Goal: Information Seeking & Learning: Learn about a topic

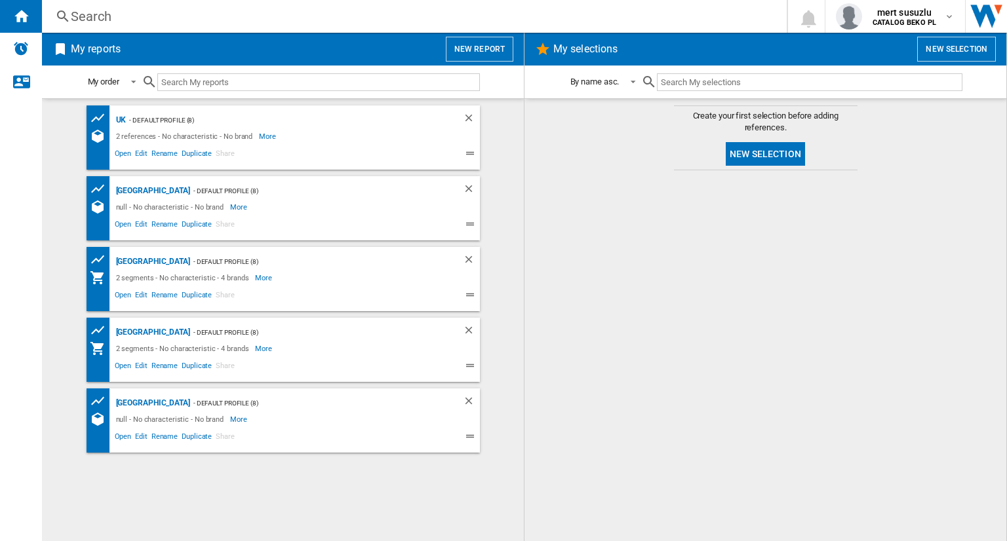
click at [235, 189] on div "- Default profile (8)" at bounding box center [313, 191] width 246 height 16
click at [138, 189] on div "FRANCE" at bounding box center [151, 191] width 77 height 16
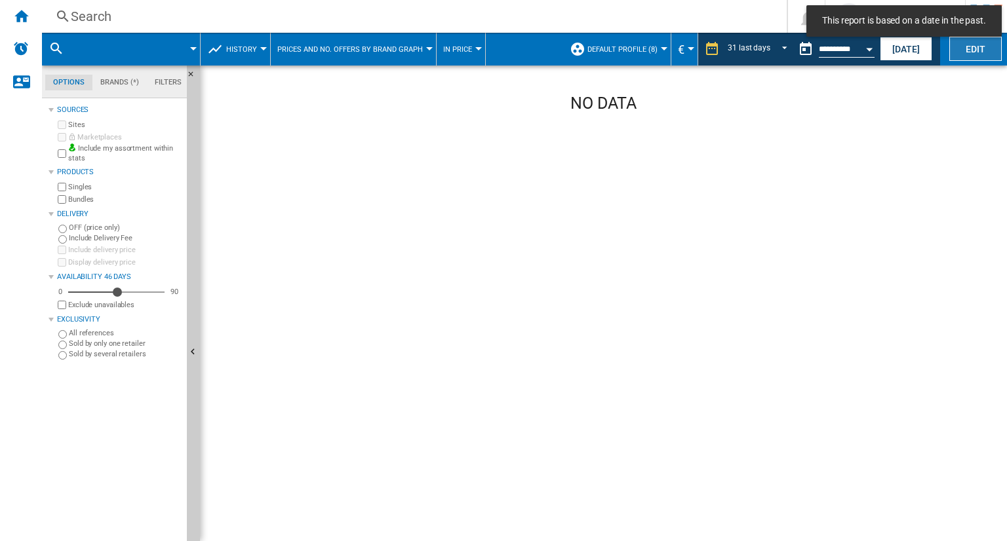
click at [958, 56] on button "Edit" at bounding box center [975, 49] width 52 height 24
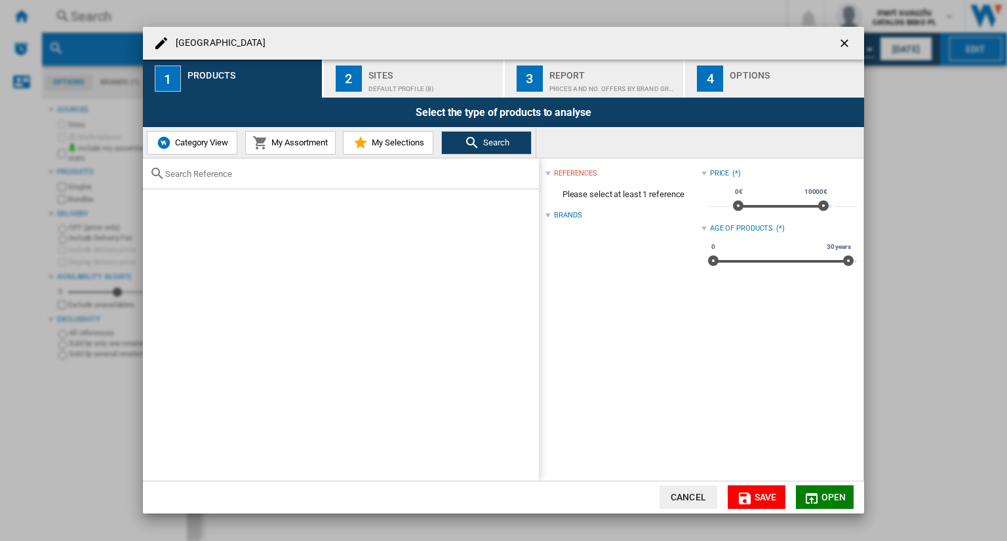
click at [326, 168] on div at bounding box center [341, 174] width 396 height 31
click at [260, 176] on input "text" at bounding box center [348, 174] width 367 height 10
paste input "WHK2 6493 X5E"
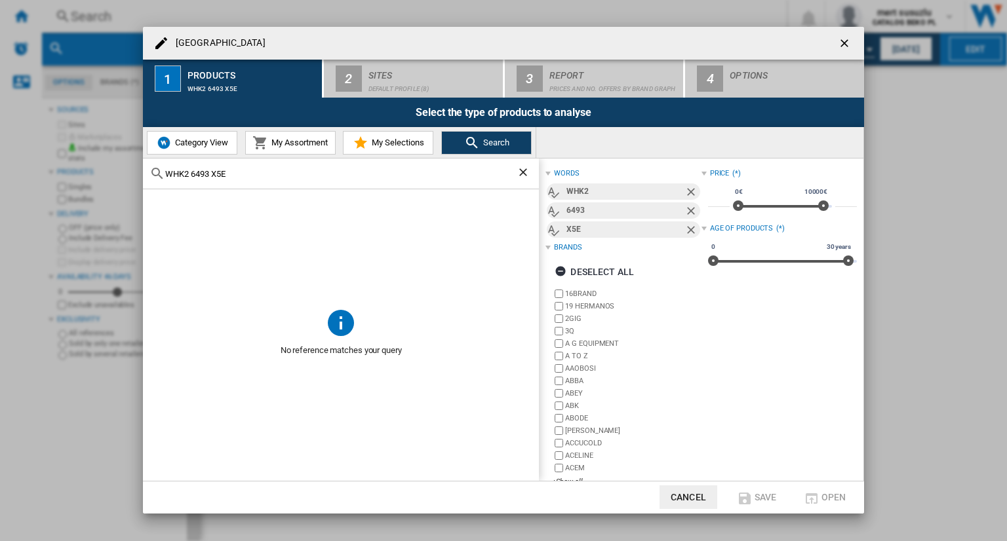
drag, startPoint x: 249, startPoint y: 174, endPoint x: 189, endPoint y: 172, distance: 60.3
click at [189, 172] on input "WHK2 6493 X5E" at bounding box center [340, 174] width 351 height 10
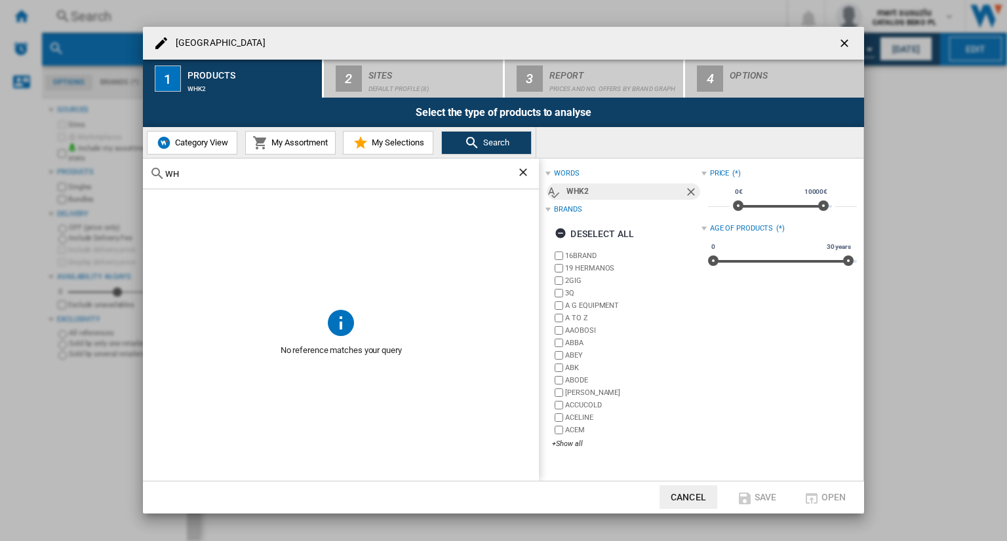
type input "W"
paste input "WHK2 6493 X5E"
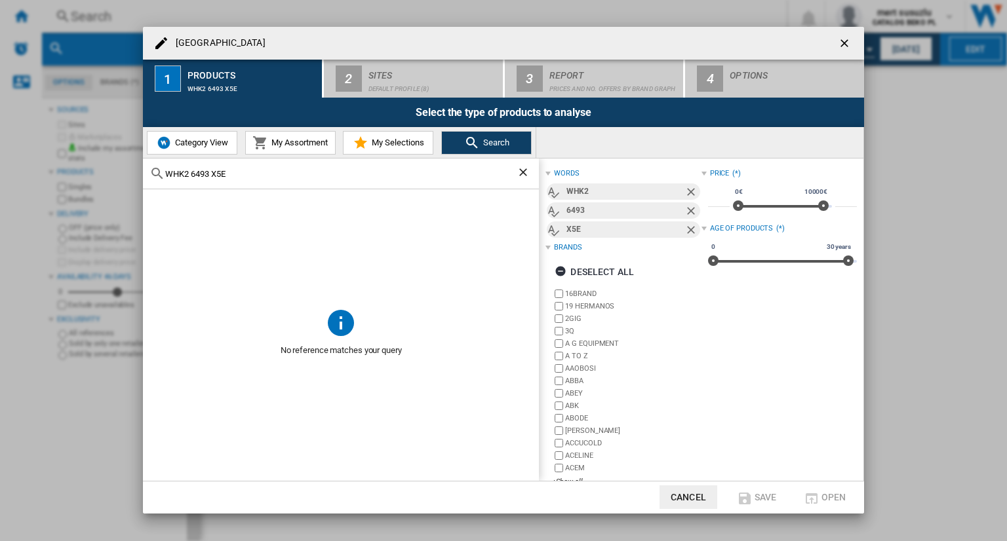
click at [192, 173] on input "WHK2 6493 X5E" at bounding box center [340, 174] width 351 height 10
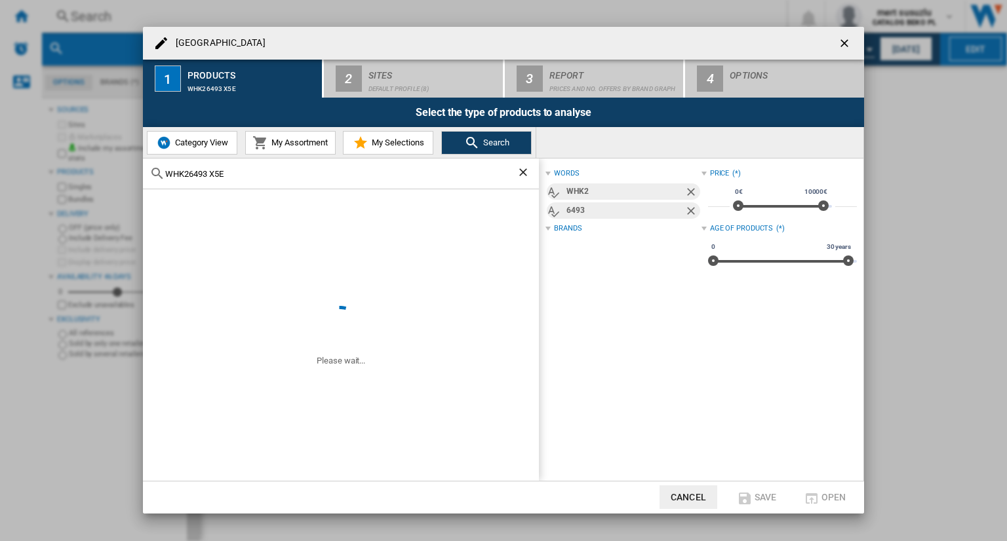
click at [210, 174] on input "WHK26493 X5E" at bounding box center [340, 174] width 351 height 10
click at [298, 174] on input "WHK26493X5E" at bounding box center [340, 174] width 351 height 10
type input "WHK26493X5E"
click at [481, 140] on span "Search" at bounding box center [494, 143] width 29 height 10
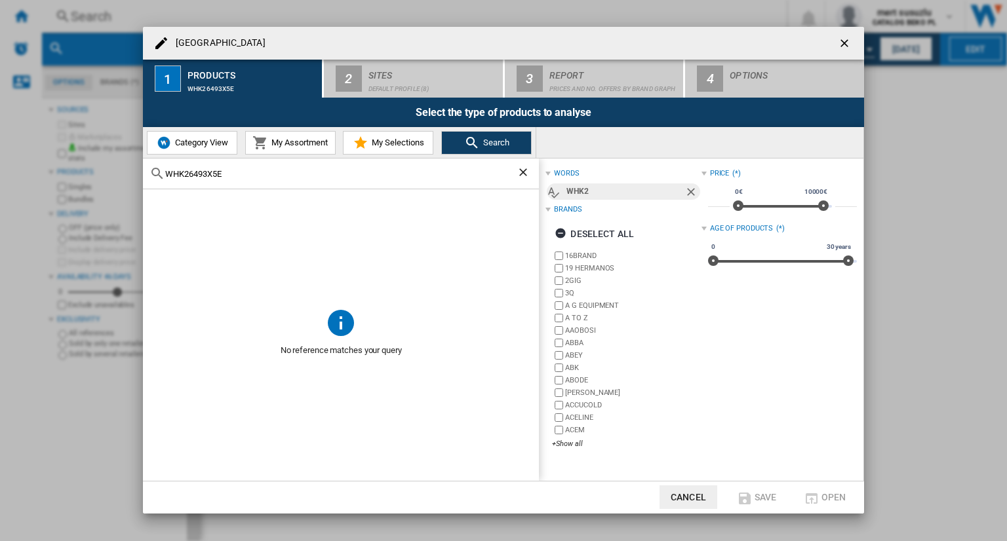
click at [315, 169] on input "WHK26493X5E" at bounding box center [340, 174] width 351 height 10
drag, startPoint x: 456, startPoint y: 136, endPoint x: 456, endPoint y: 128, distance: 7.9
click at [456, 134] on button "Search" at bounding box center [486, 143] width 90 height 24
click at [848, 45] on ng-md-icon "getI18NText('BUTTONS.CLOSE_DIALOG')" at bounding box center [846, 45] width 16 height 16
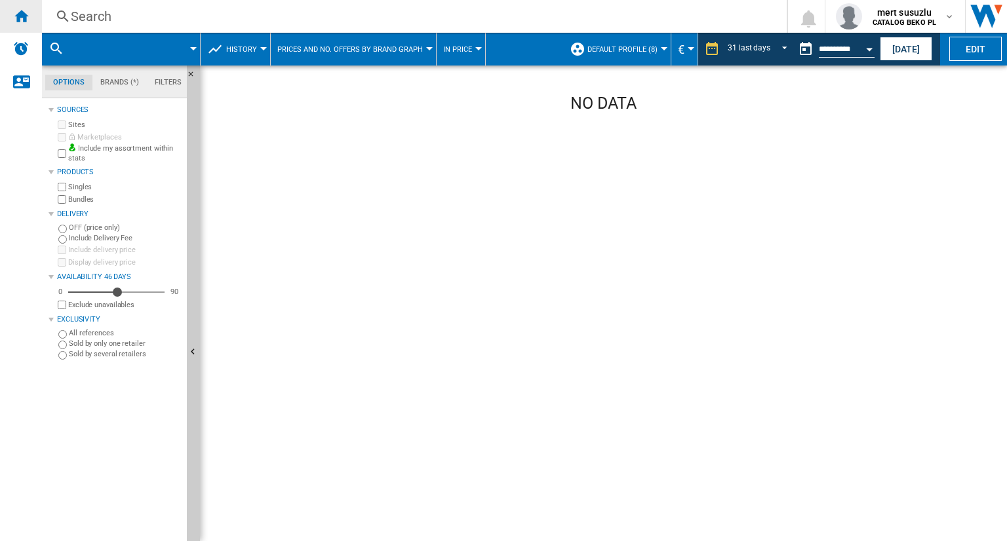
click at [21, 10] on ng-md-icon "Home" at bounding box center [21, 16] width 16 height 16
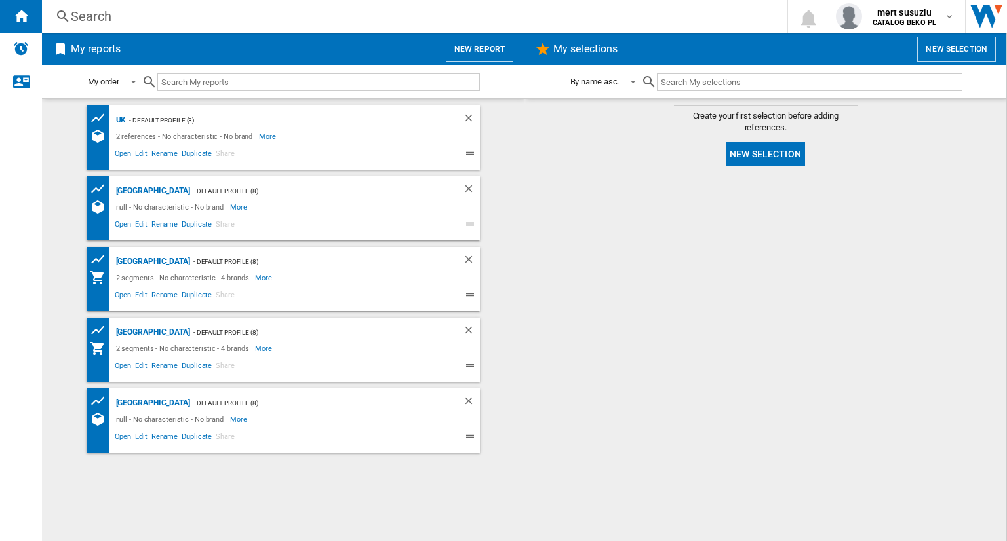
click at [475, 45] on button "New report" at bounding box center [480, 49] width 68 height 25
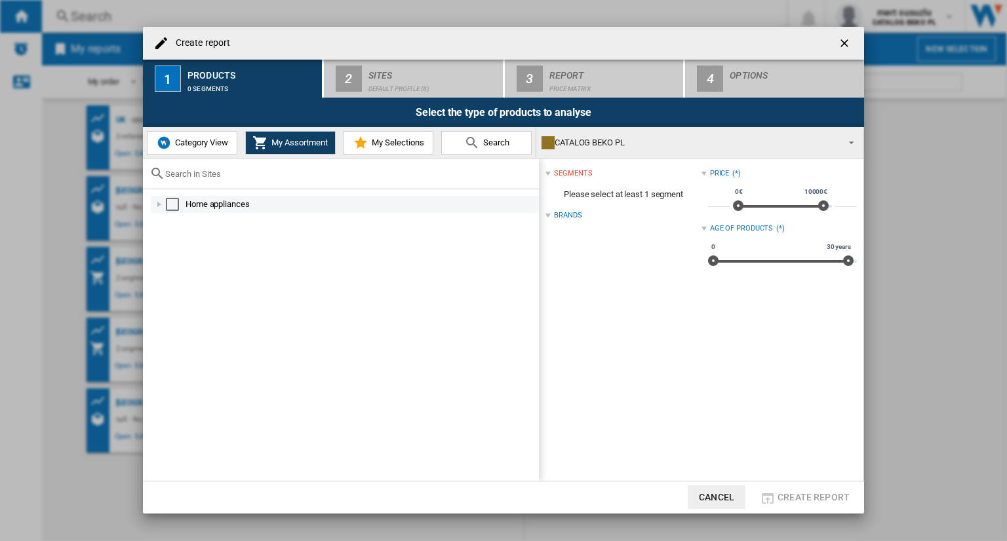
click at [161, 206] on div at bounding box center [159, 204] width 13 height 13
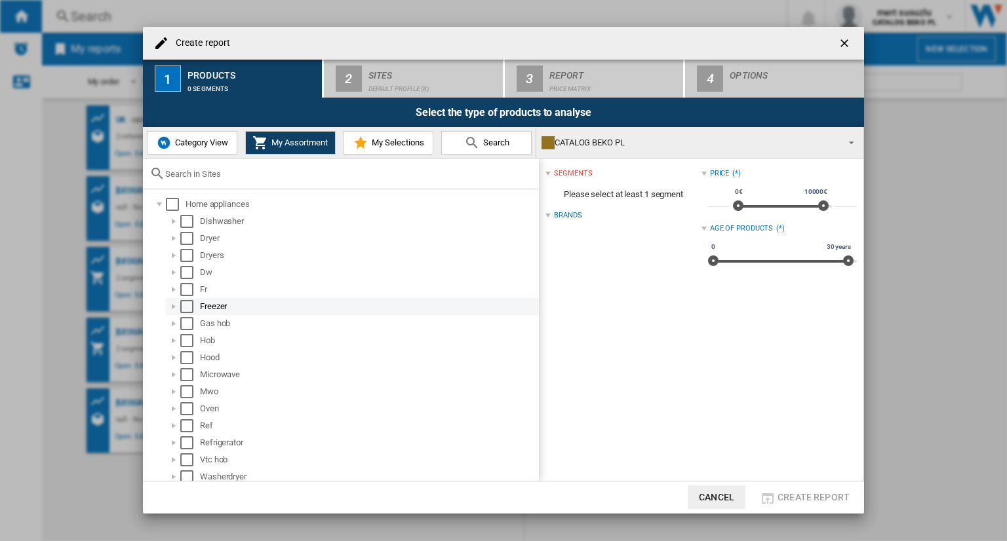
click at [189, 298] on div "Freezer" at bounding box center [352, 306] width 374 height 17
click at [184, 291] on div "Select" at bounding box center [186, 289] width 13 height 13
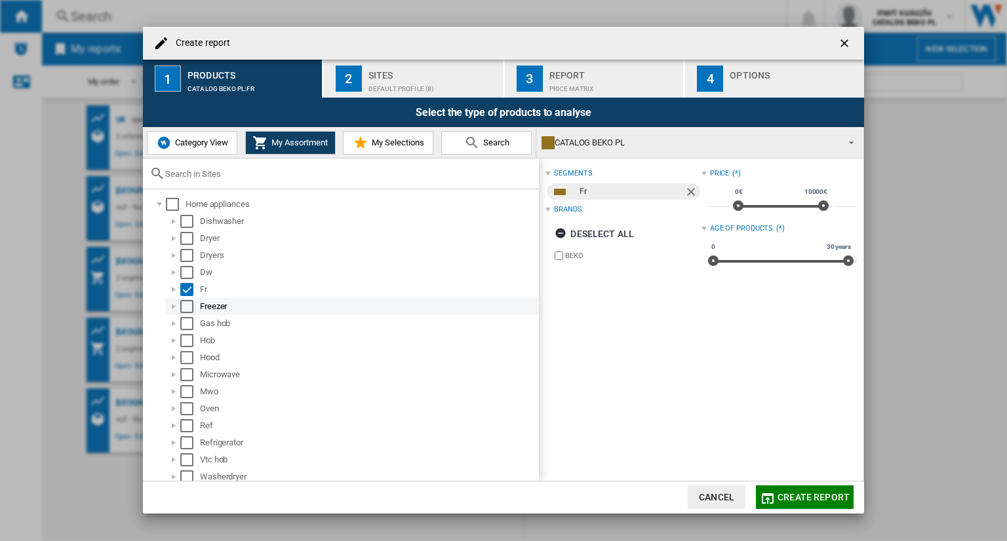
click at [184, 309] on div "Select" at bounding box center [186, 306] width 13 height 13
click at [184, 305] on div "Select" at bounding box center [186, 306] width 13 height 13
click at [184, 289] on div "Select" at bounding box center [186, 289] width 13 height 13
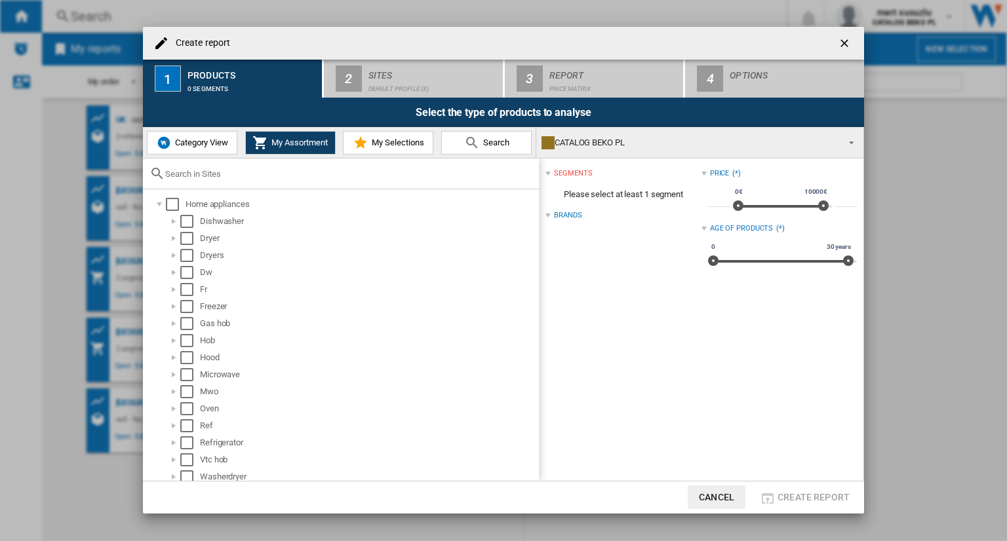
click at [597, 145] on div "CATALOG BEKO PL" at bounding box center [689, 143] width 296 height 18
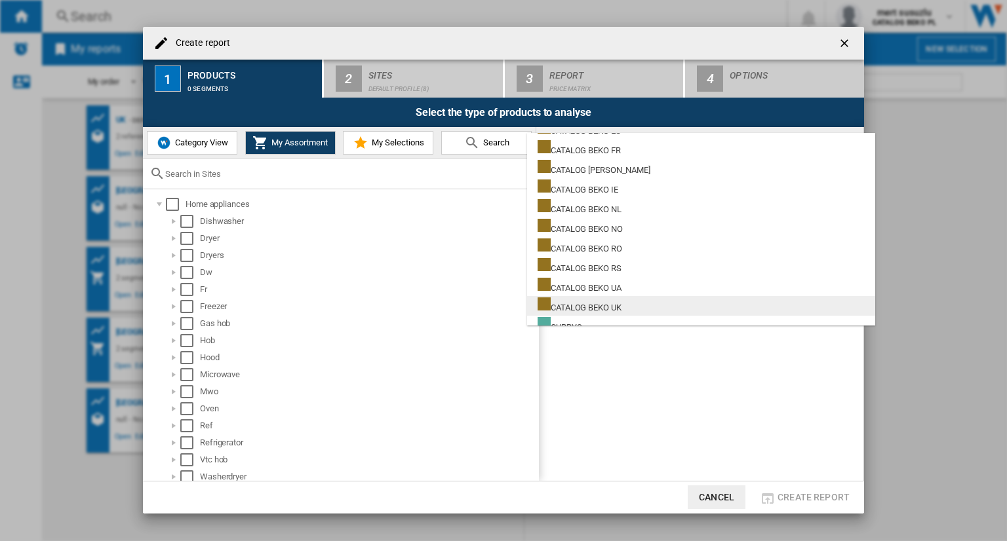
scroll to position [328, 0]
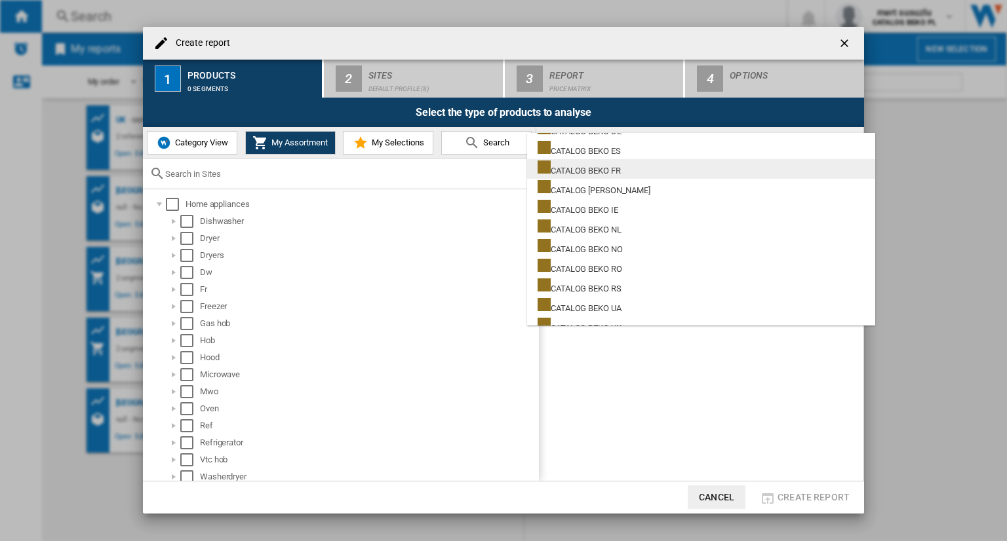
click at [602, 176] on md-option "CATALOG BEKO FR" at bounding box center [701, 169] width 348 height 20
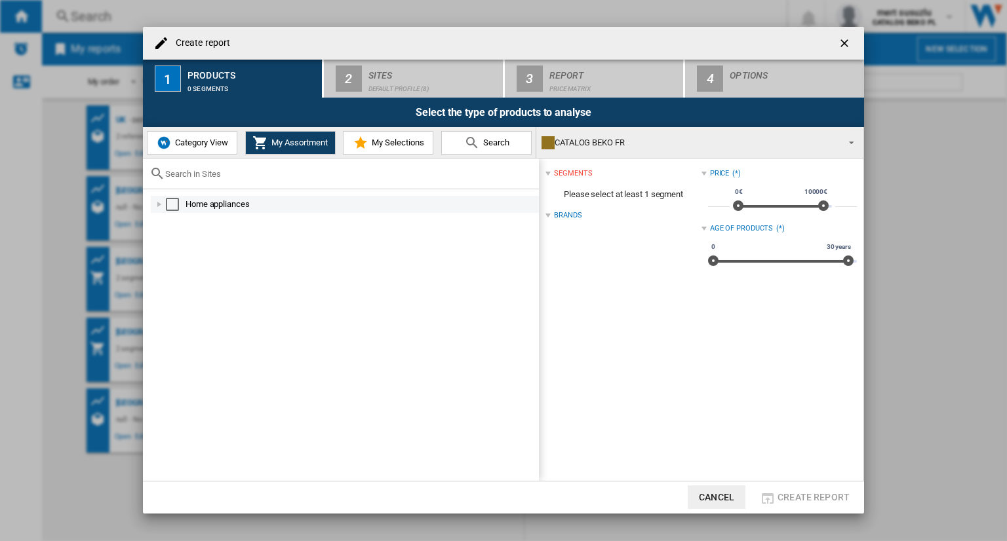
click at [157, 204] on div at bounding box center [159, 204] width 13 height 13
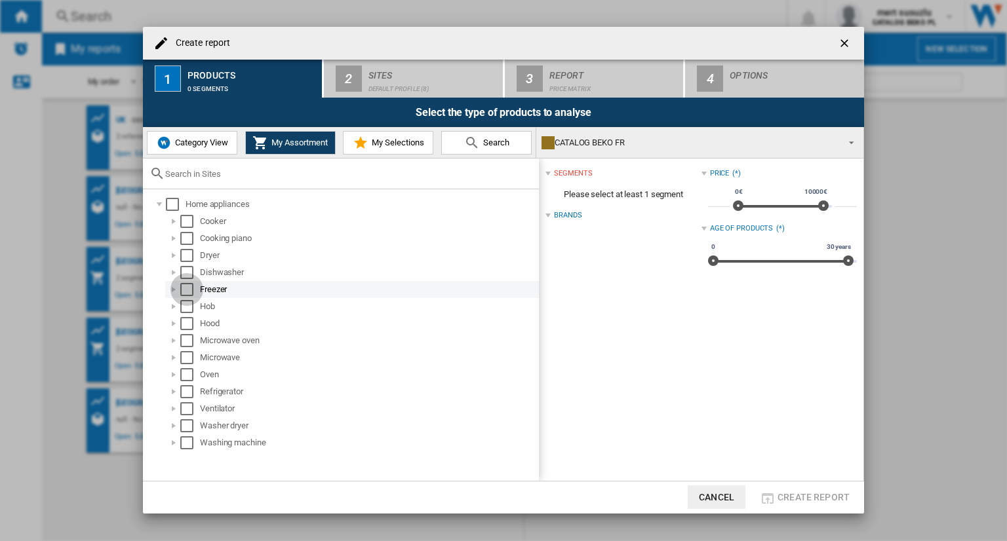
click at [187, 289] on div "Select" at bounding box center [186, 289] width 13 height 13
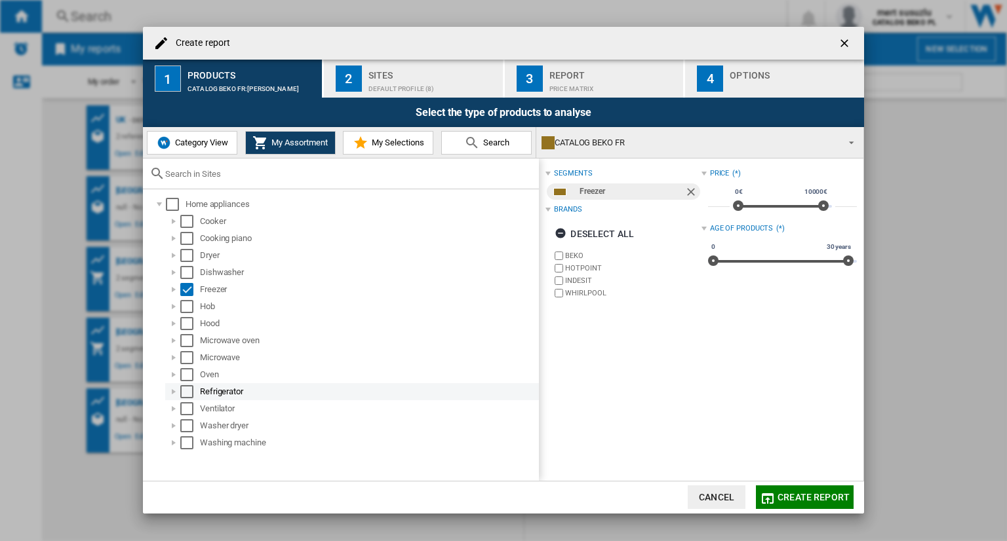
click at [180, 391] on div "Select" at bounding box center [186, 391] width 13 height 13
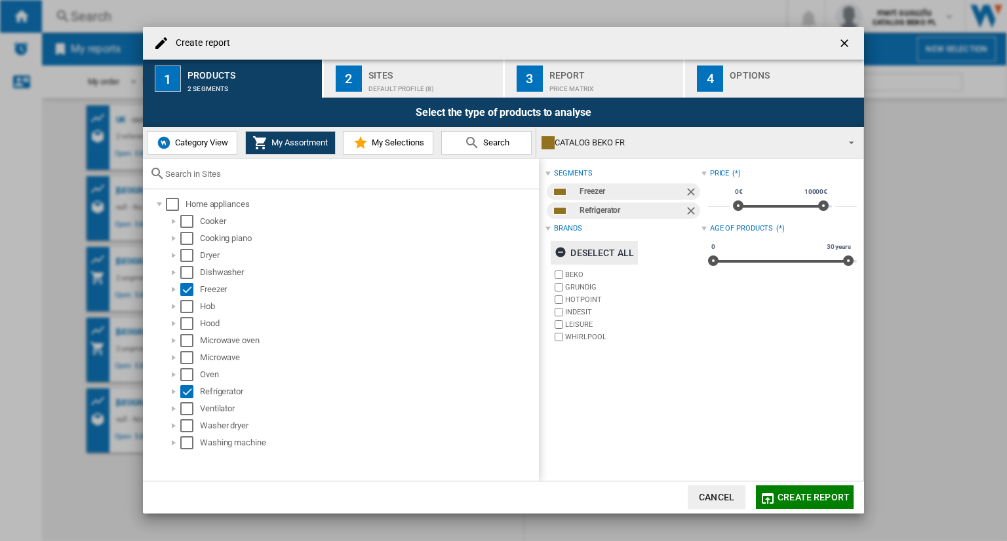
click at [564, 252] on ng-md-icon "button" at bounding box center [563, 254] width 16 height 16
click at [405, 79] on div "Default profile (8)" at bounding box center [432, 86] width 129 height 14
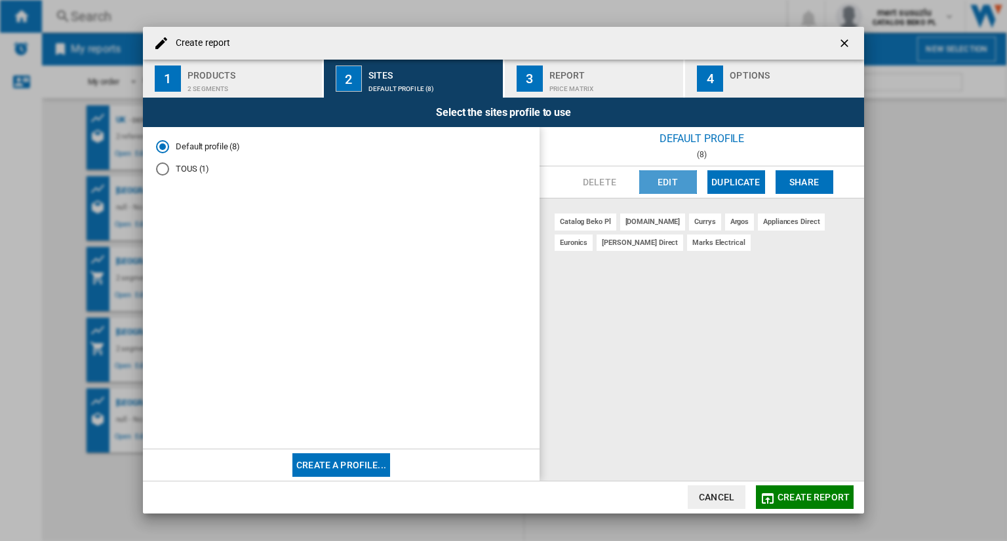
click at [675, 182] on button "Edit" at bounding box center [668, 182] width 58 height 24
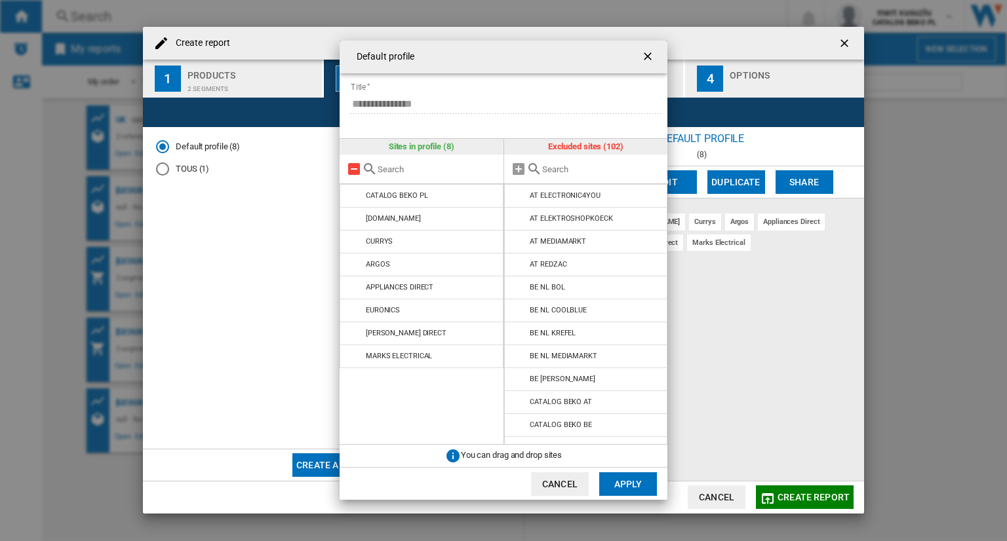
click at [355, 172] on md-icon at bounding box center [354, 169] width 16 height 16
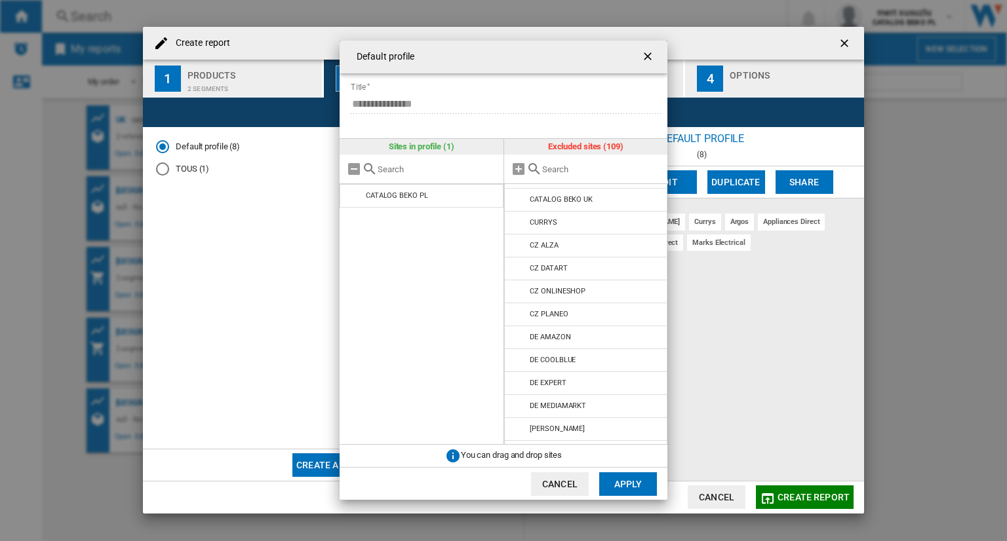
scroll to position [590, 0]
click at [571, 170] on input "text" at bounding box center [601, 170] width 119 height 10
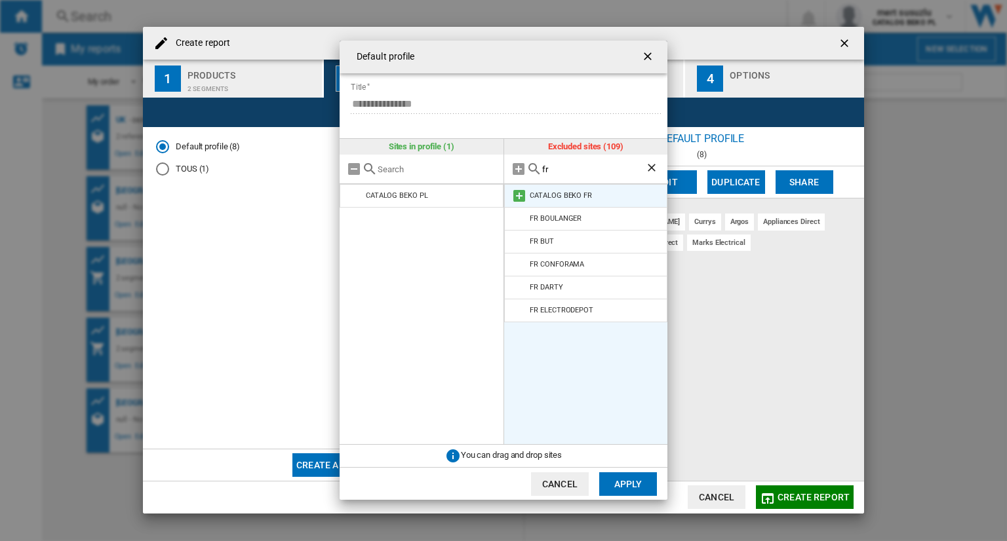
type input "fr"
click at [513, 197] on md-icon at bounding box center [519, 196] width 16 height 16
click at [511, 193] on md-icon at bounding box center [519, 196] width 16 height 16
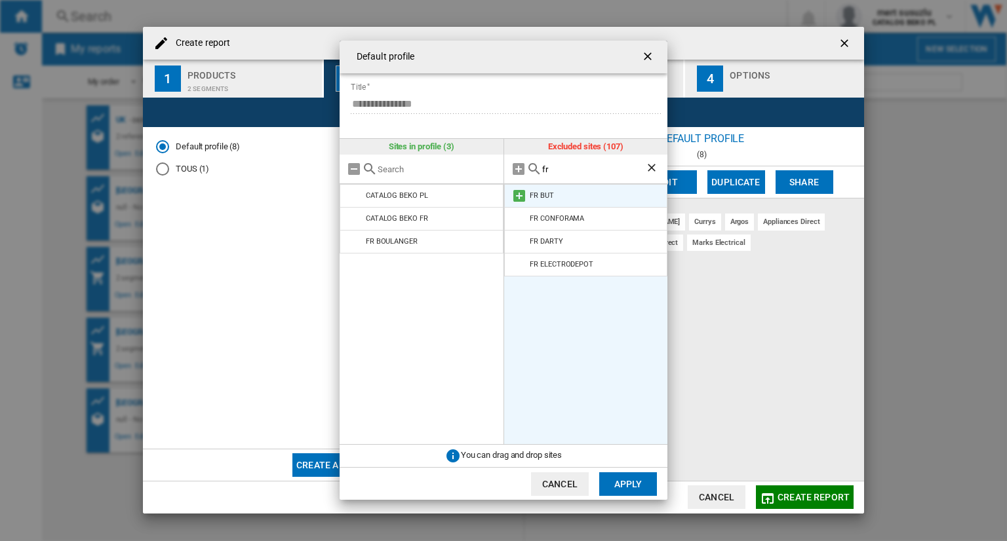
click at [515, 195] on md-icon at bounding box center [519, 196] width 16 height 16
click at [516, 197] on md-icon at bounding box center [519, 196] width 16 height 16
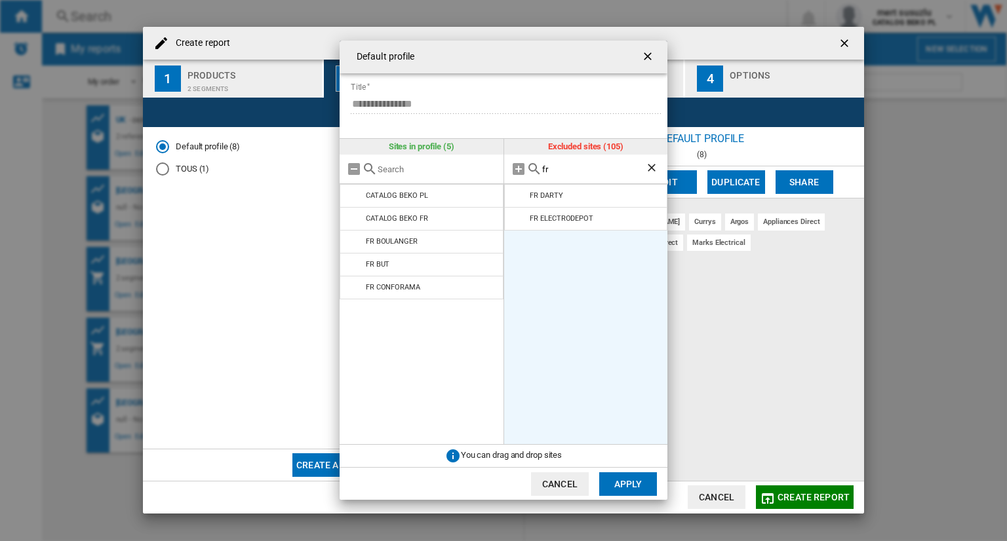
click at [516, 197] on md-icon at bounding box center [519, 196] width 16 height 16
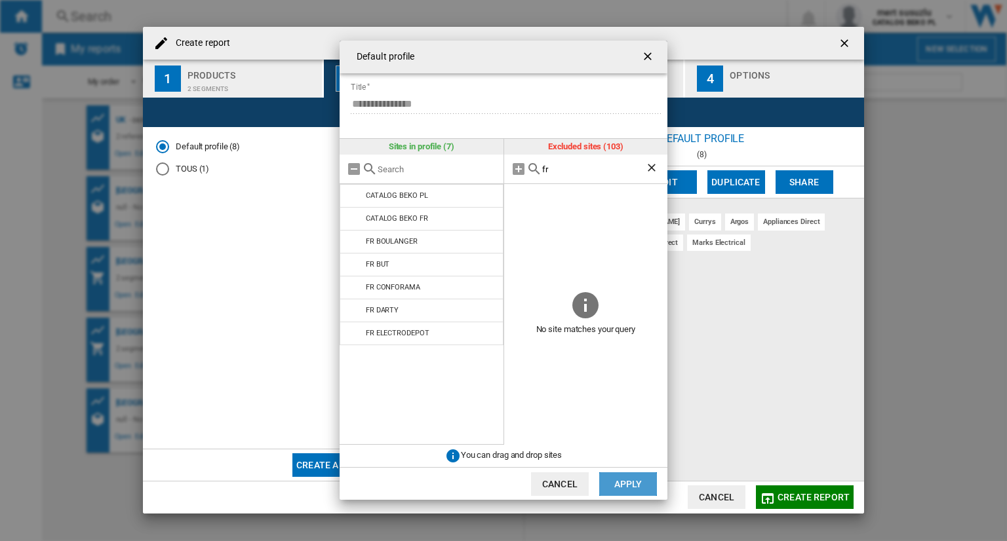
click at [633, 494] on button "Apply" at bounding box center [628, 485] width 58 height 24
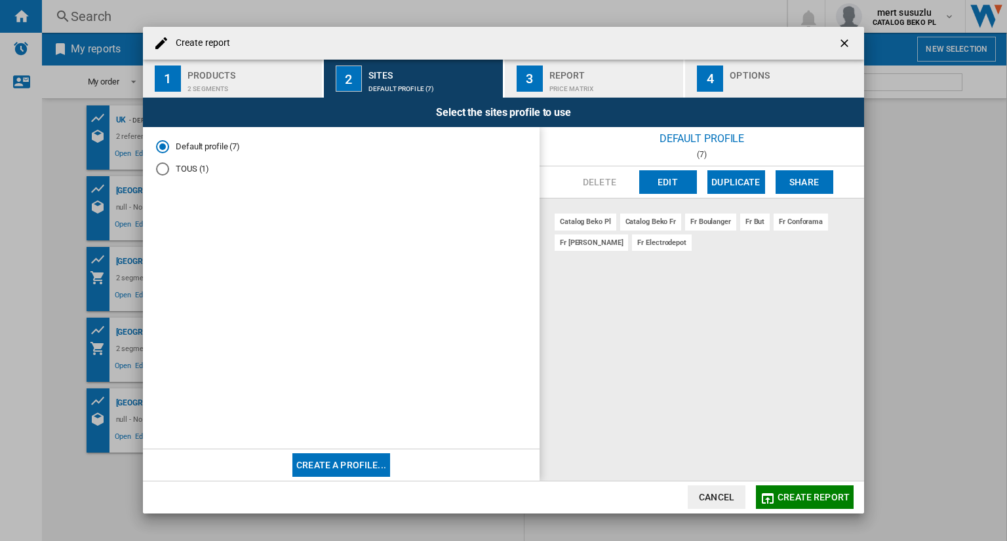
click at [629, 71] on div "Report" at bounding box center [613, 72] width 129 height 14
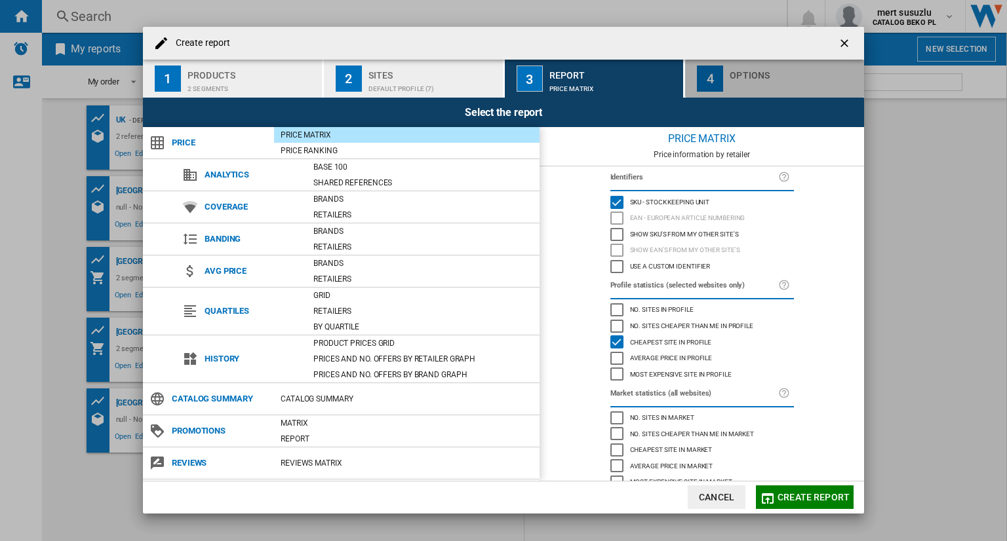
click at [741, 67] on div "Options" at bounding box center [794, 72] width 129 height 14
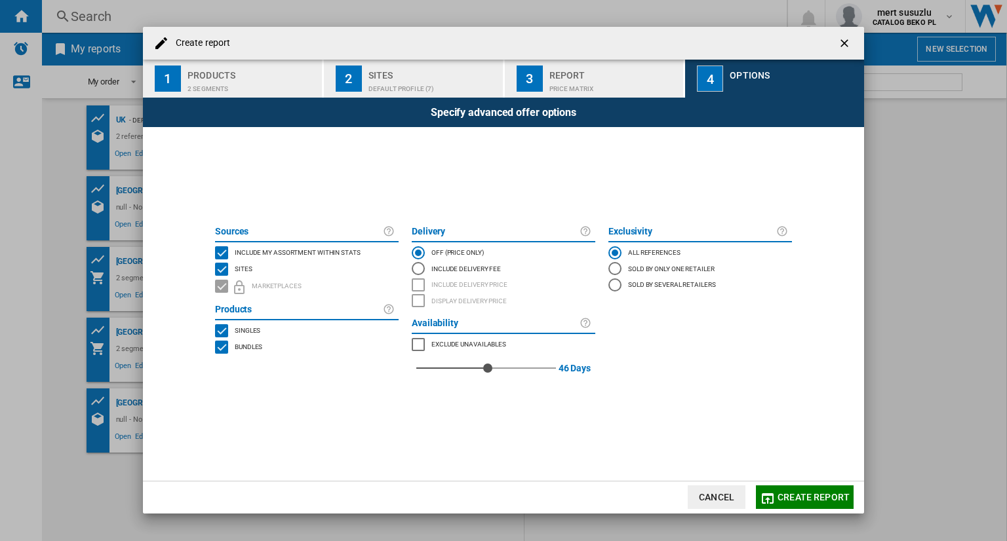
click at [226, 254] on div "INCLUDE MY SITE" at bounding box center [221, 252] width 13 height 13
click at [774, 494] on md-icon "button" at bounding box center [768, 499] width 16 height 16
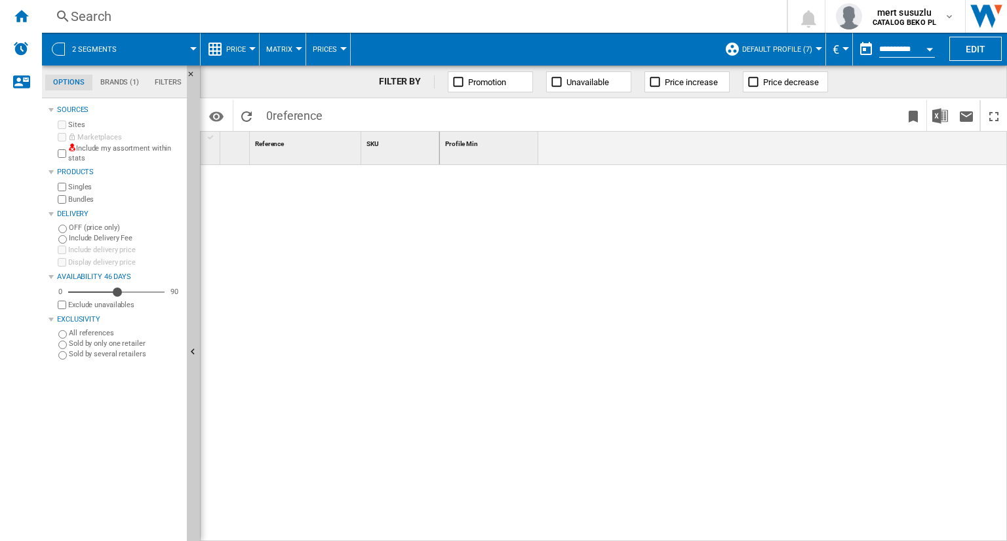
click at [191, 50] on span at bounding box center [164, 49] width 58 height 33
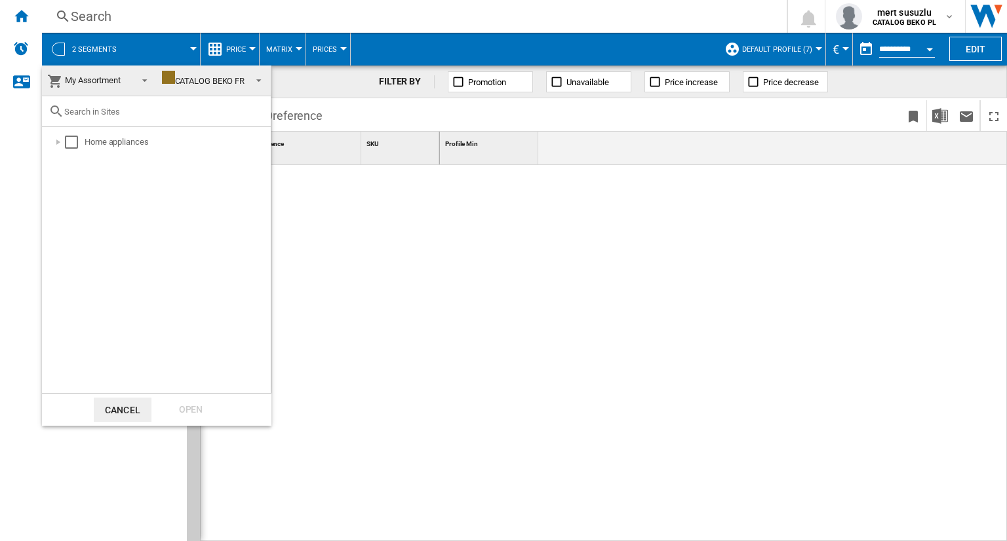
click at [132, 20] on md-backdrop at bounding box center [503, 270] width 1007 height 541
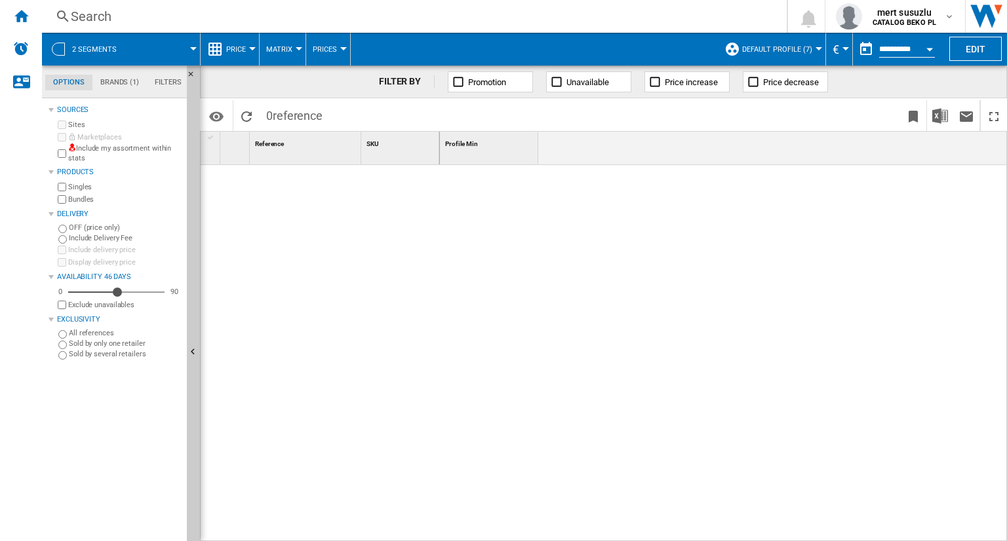
click at [126, 12] on div "Search" at bounding box center [412, 16] width 682 height 18
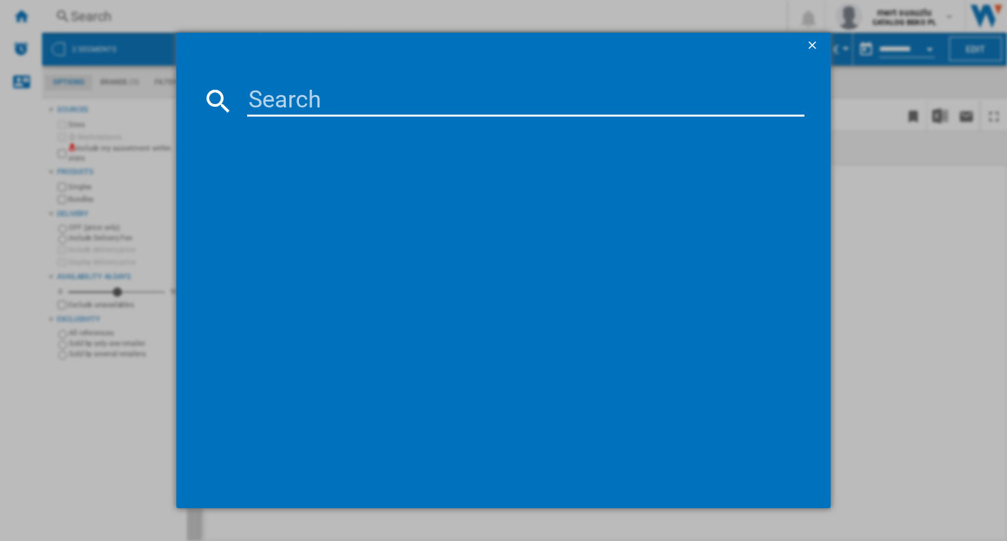
click at [294, 95] on input at bounding box center [525, 100] width 557 height 31
paste input "WHK2 6493 X5E"
click at [388, 100] on input "WHK2 6493 X5E" at bounding box center [525, 100] width 557 height 31
click at [378, 99] on input "WHK2 6493 X5E" at bounding box center [525, 100] width 557 height 31
click at [324, 98] on input "WHK2 6493X5E" at bounding box center [525, 100] width 557 height 31
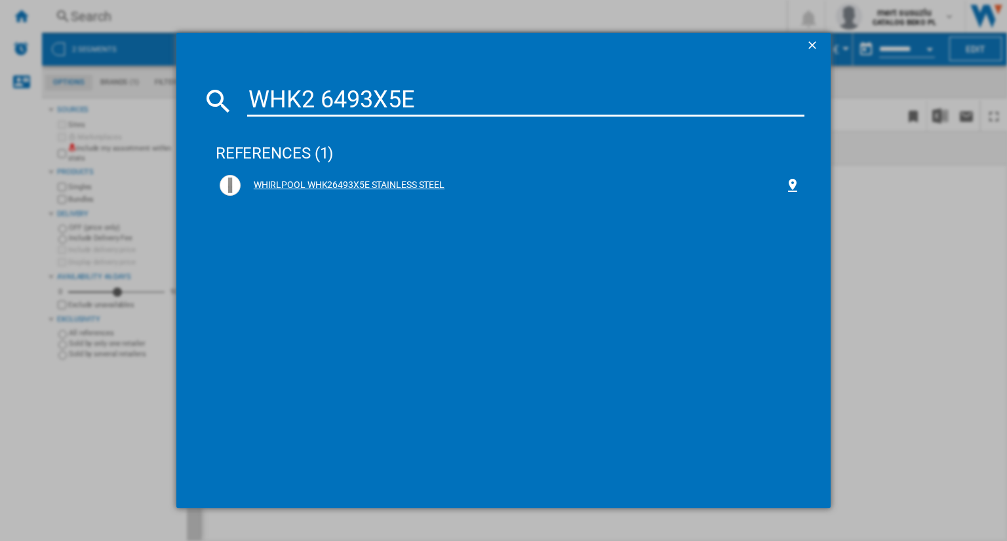
type input "WHK2 6493X5E"
click at [346, 185] on div "WHIRLPOOL WHK26493X5E STAINLESS STEEL" at bounding box center [513, 185] width 544 height 13
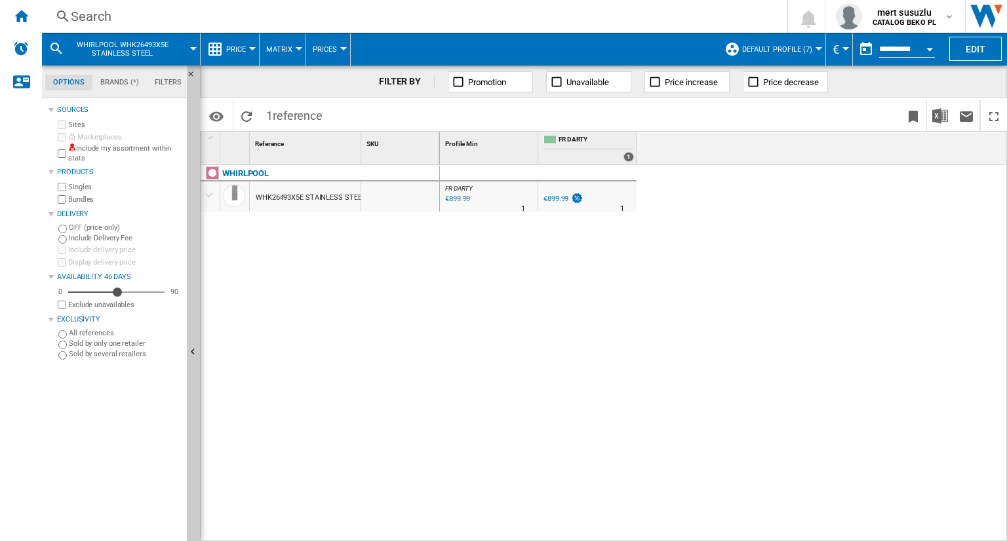
click at [238, 55] on button "Price" at bounding box center [239, 49] width 26 height 33
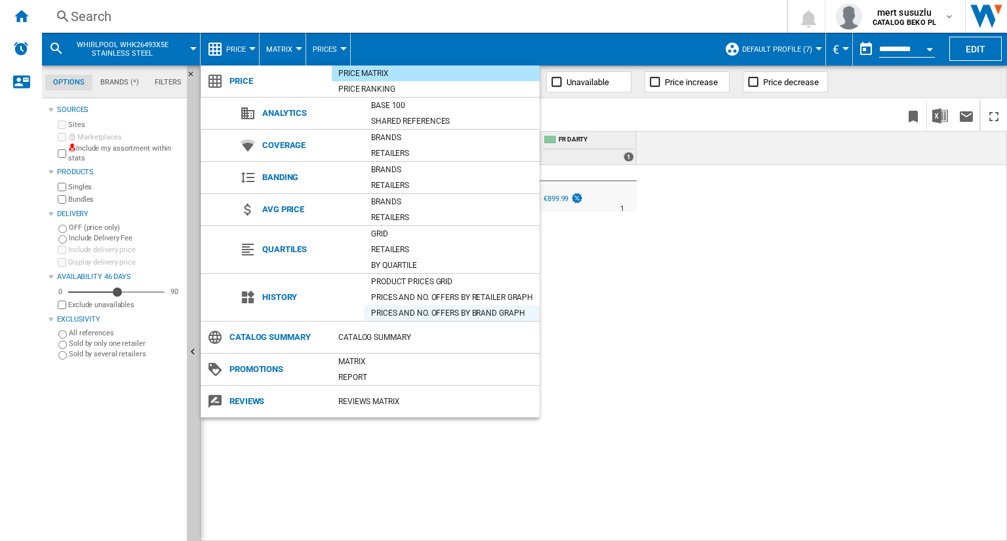
click at [473, 308] on div "Prices and No. offers by brand graph" at bounding box center [451, 313] width 175 height 13
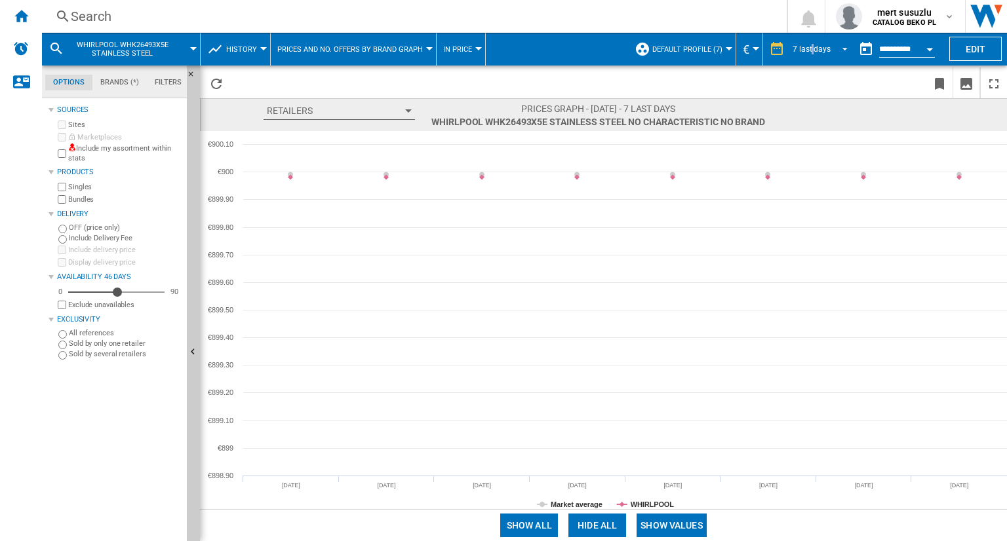
click at [811, 50] on div "7 last days" at bounding box center [812, 49] width 38 height 9
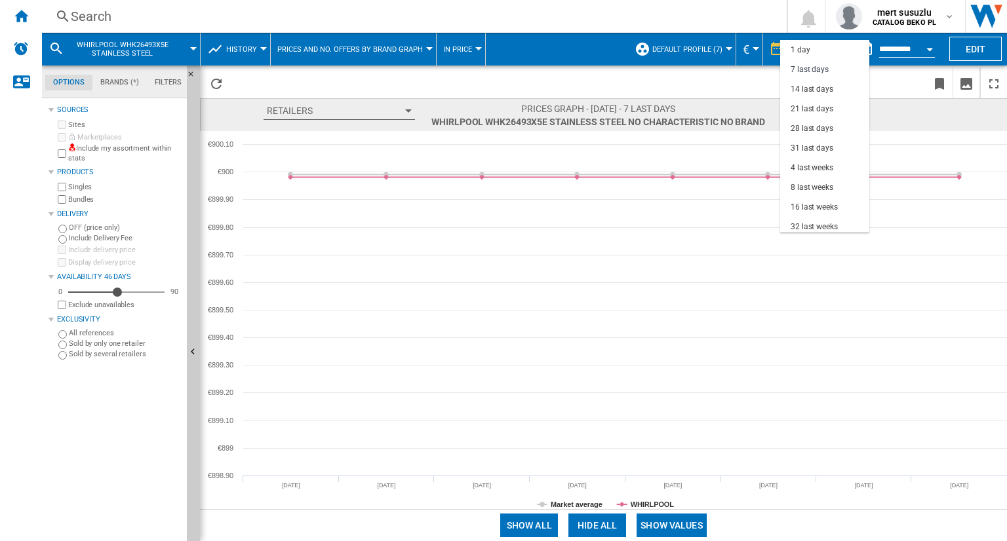
scroll to position [19, 0]
click at [815, 124] on div "31 last days" at bounding box center [812, 129] width 43 height 11
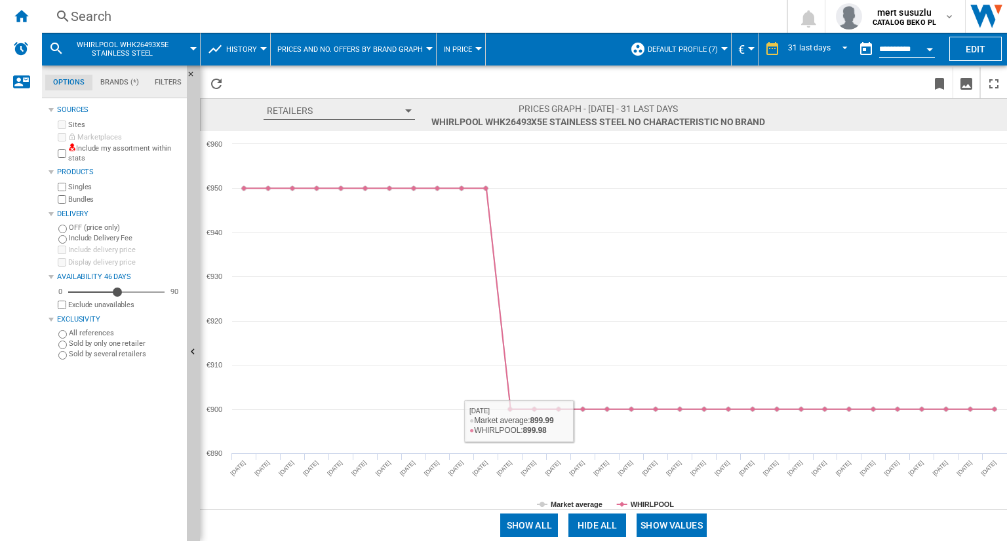
click at [677, 529] on button "Show values" at bounding box center [672, 526] width 70 height 24
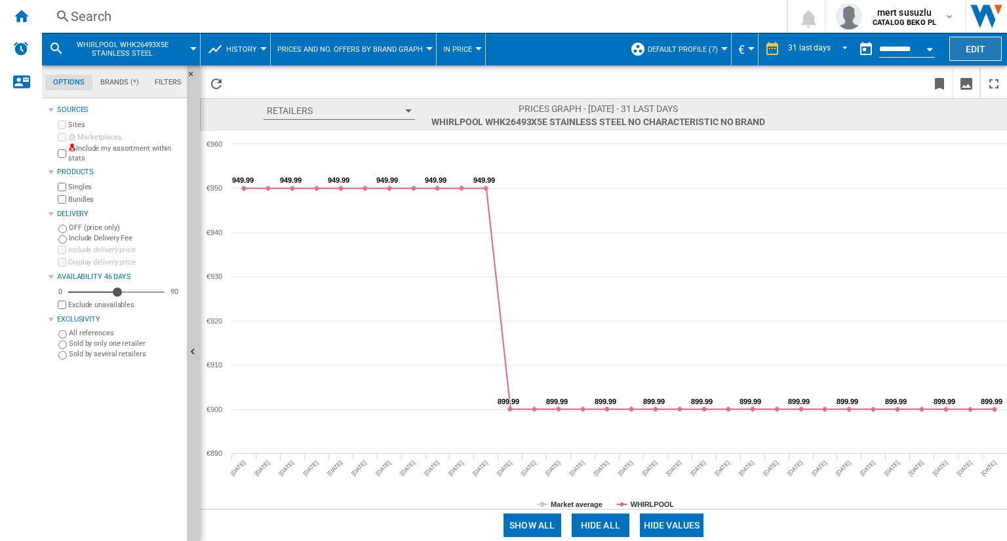
click at [970, 43] on button "Edit" at bounding box center [975, 49] width 52 height 24
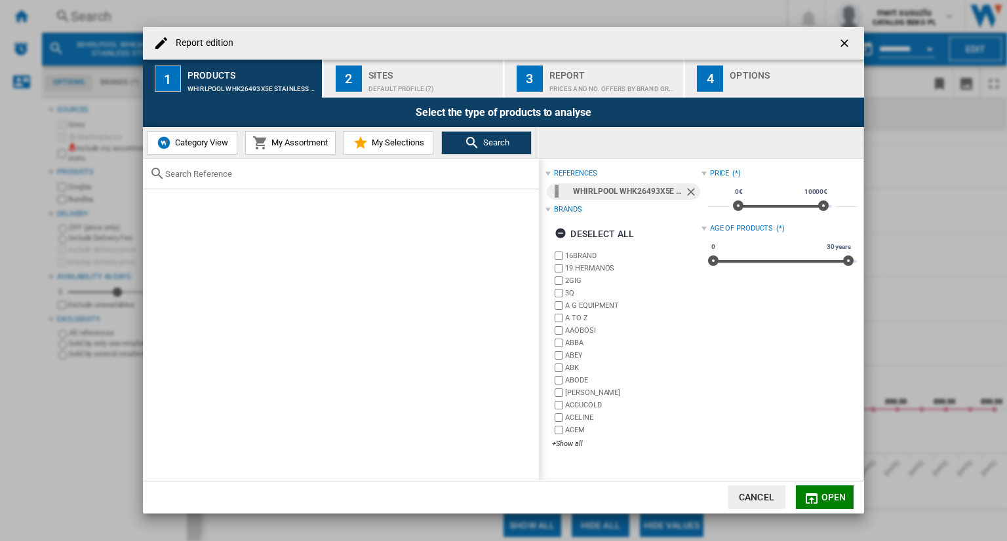
click at [844, 40] on ng-md-icon "getI18NText('BUTTONS.CLOSE_DIALOG')" at bounding box center [846, 45] width 16 height 16
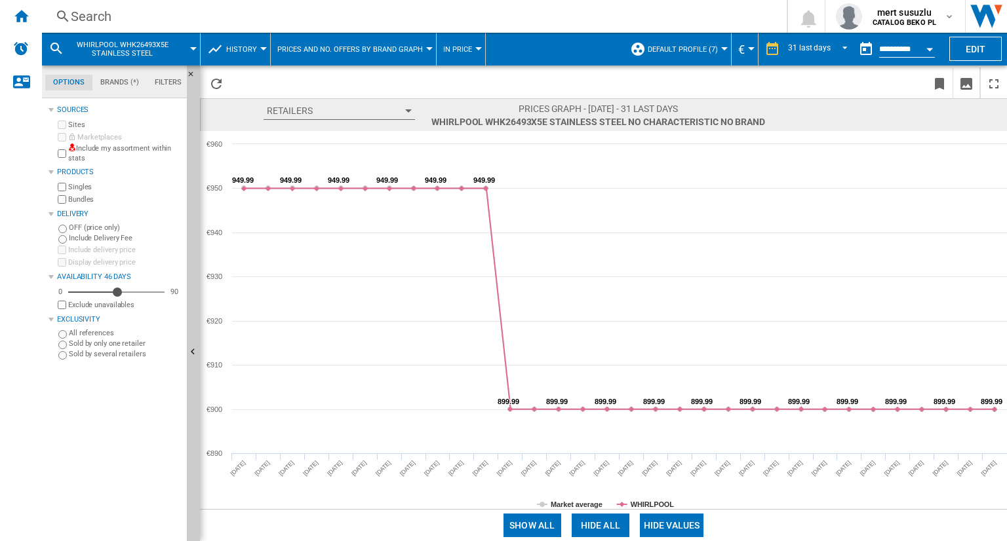
click at [340, 52] on span "Prices and No. offers by brand graph" at bounding box center [350, 49] width 146 height 9
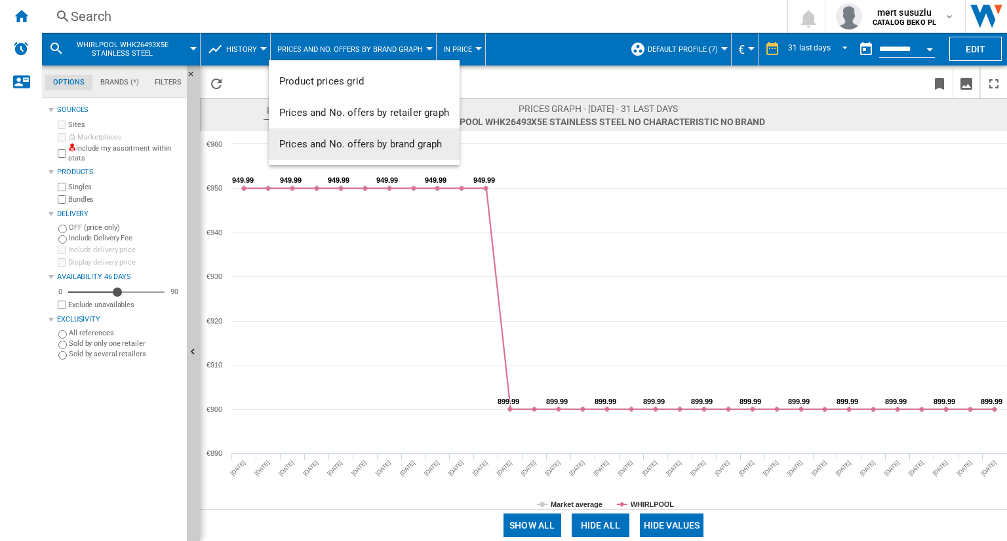
click at [399, 146] on span "Prices and No. offers by brand graph" at bounding box center [360, 144] width 163 height 12
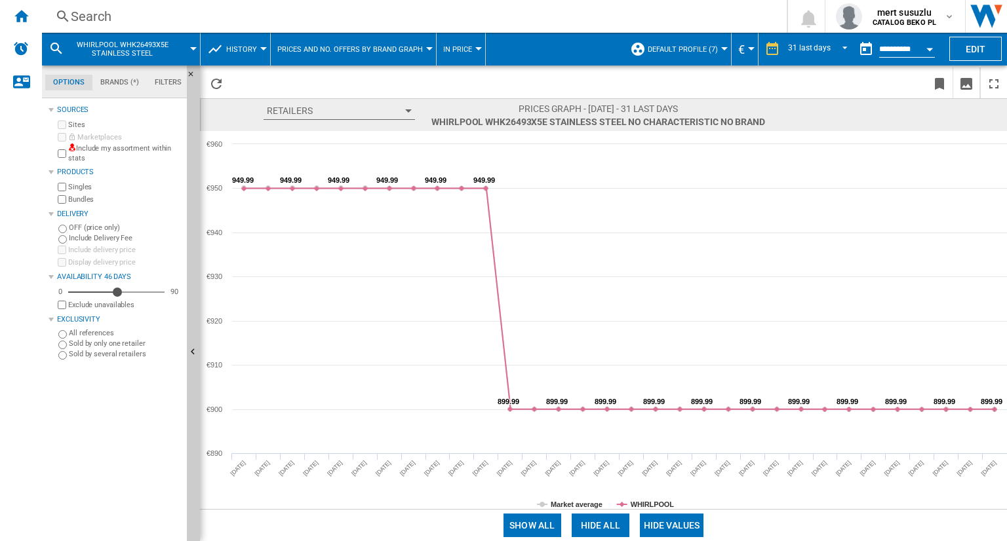
click at [378, 39] on button "Prices and No. offers by brand graph" at bounding box center [353, 49] width 152 height 33
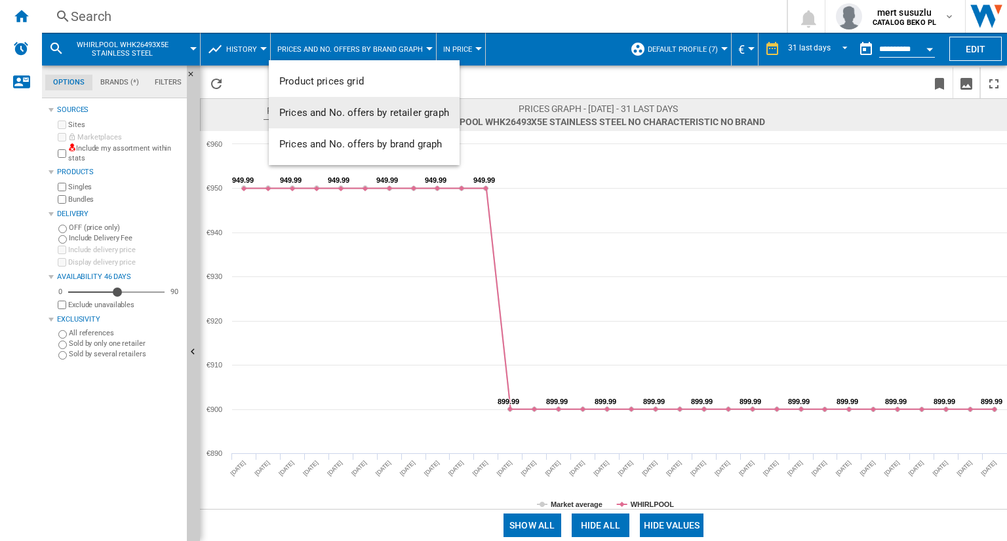
click at [385, 119] on button "Prices and No. offers by retailer graph" at bounding box center [364, 112] width 191 height 31
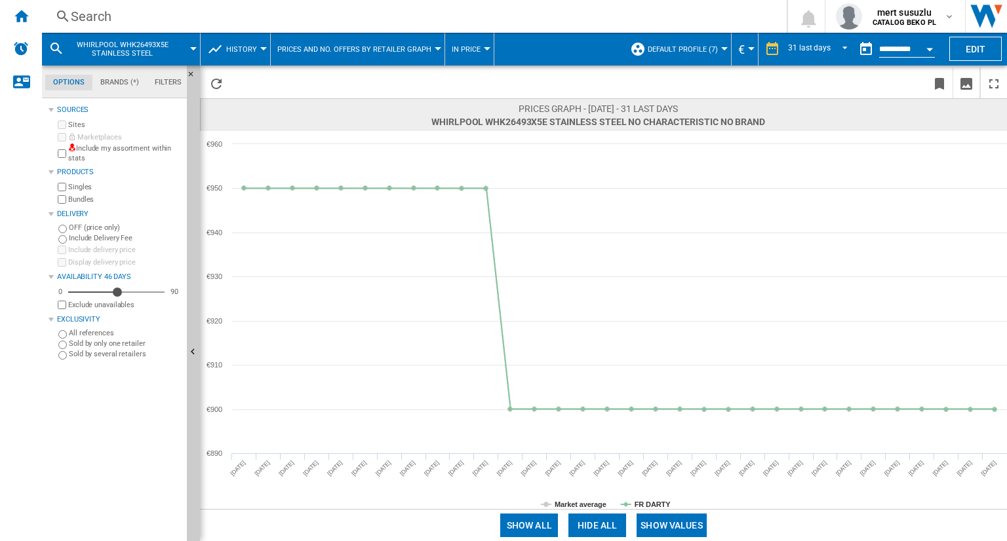
click at [373, 48] on span "Prices and No. offers by retailer graph" at bounding box center [354, 49] width 154 height 9
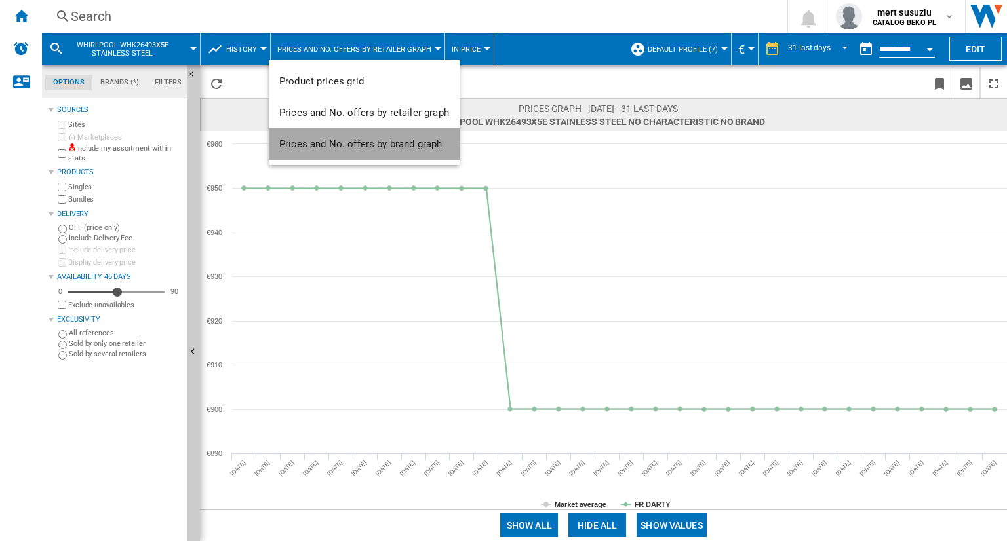
click at [388, 146] on span "Prices and No. offers by brand graph" at bounding box center [360, 144] width 163 height 12
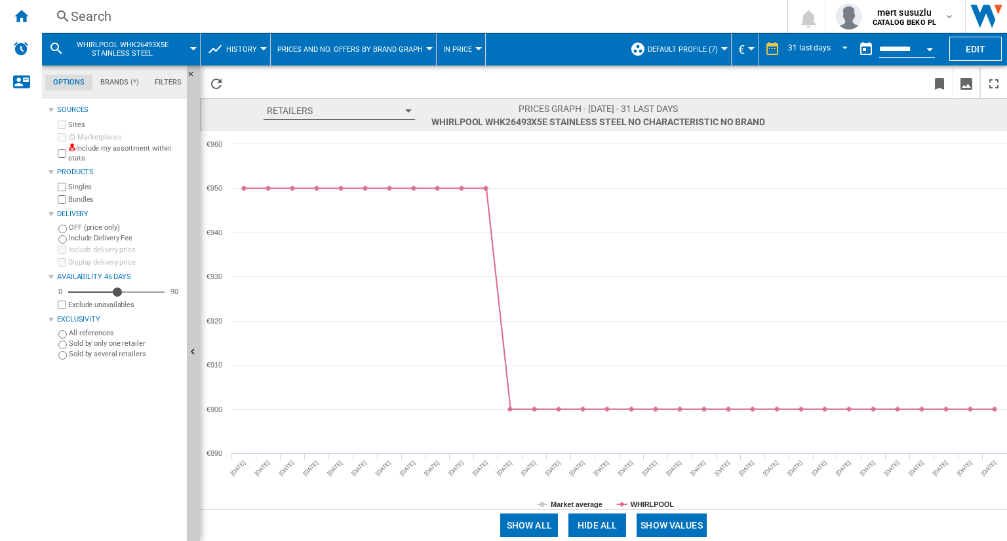
click at [403, 108] on button "Retailers" at bounding box center [339, 111] width 151 height 18
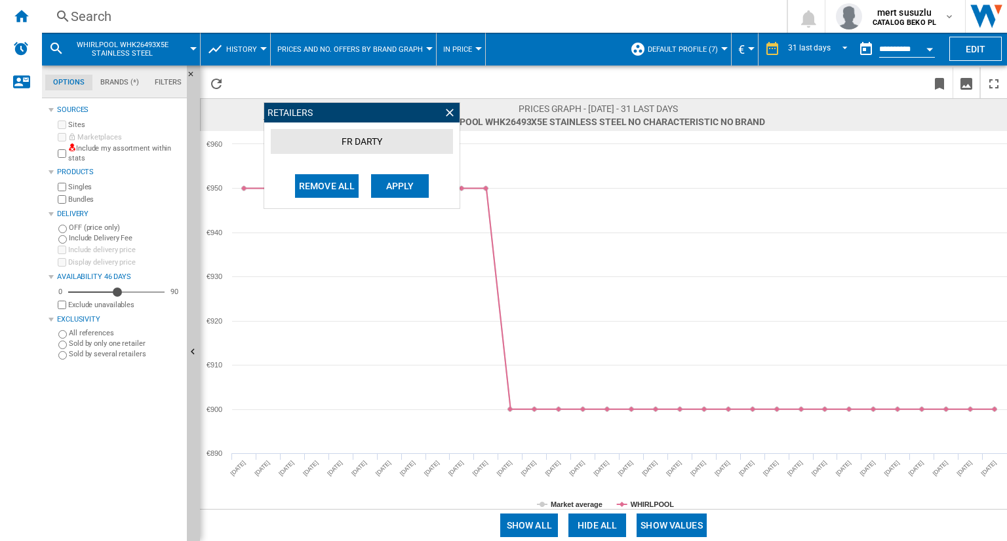
click at [403, 108] on div "Retailers" at bounding box center [361, 113] width 195 height 20
click at [446, 107] on ng-md-icon at bounding box center [449, 112] width 13 height 13
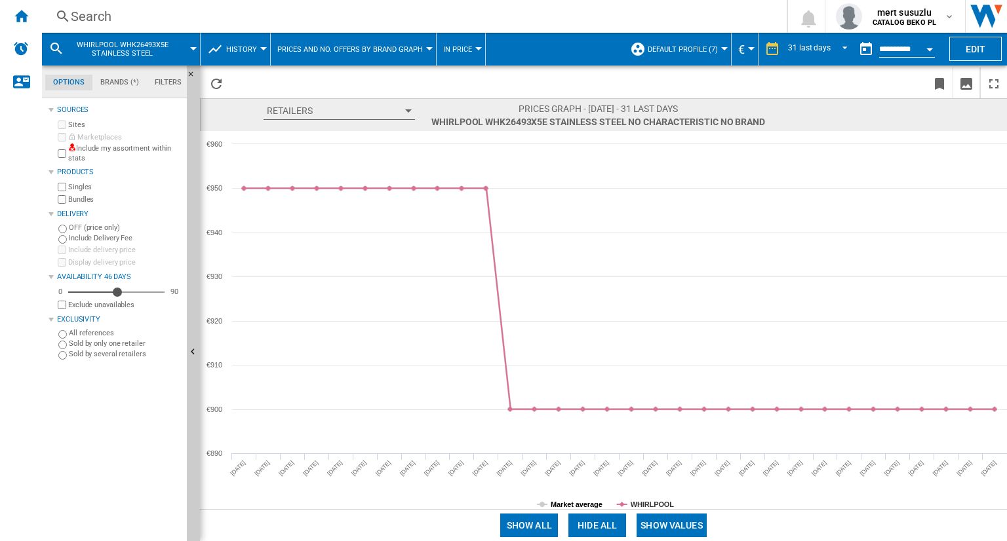
click at [574, 507] on tspan "Market average" at bounding box center [577, 505] width 52 height 8
click at [572, 507] on tspan "Market average" at bounding box center [577, 505] width 52 height 8
click at [668, 528] on button "Show values" at bounding box center [672, 526] width 70 height 24
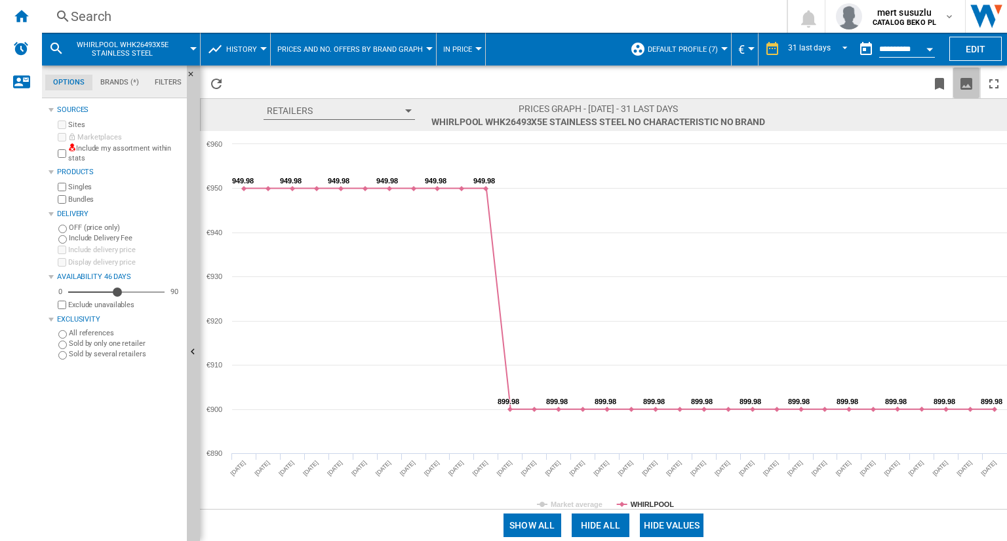
click at [962, 83] on ng-md-icon "Download as image" at bounding box center [966, 84] width 16 height 16
